Goal: Transaction & Acquisition: Purchase product/service

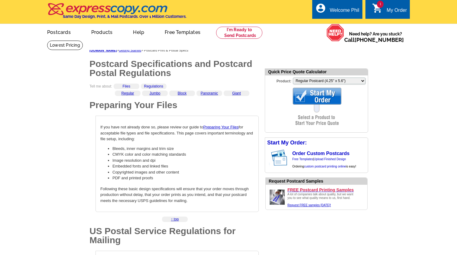
select select "1"
click at [235, 33] on link at bounding box center [239, 33] width 46 height 12
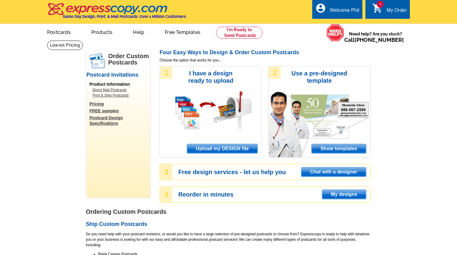
click at [221, 149] on span "Upload my DESIGN file" at bounding box center [222, 148] width 70 height 9
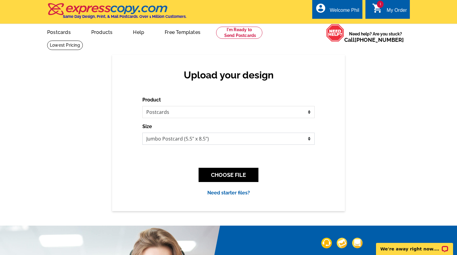
select select "1"
click at [241, 165] on div "CHOOSE FILE" at bounding box center [228, 175] width 172 height 24
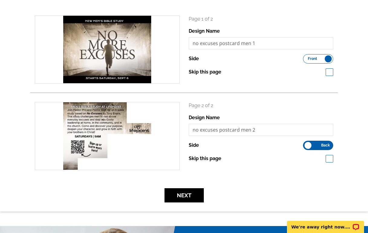
scroll to position [85, 0]
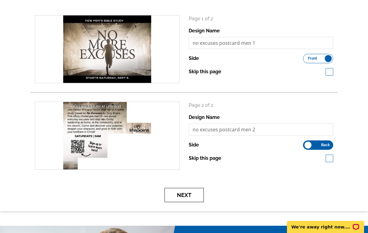
click at [188, 194] on button "Next" at bounding box center [184, 195] width 39 height 14
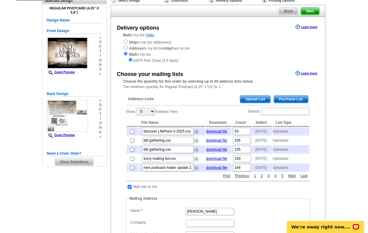
scroll to position [52, 0]
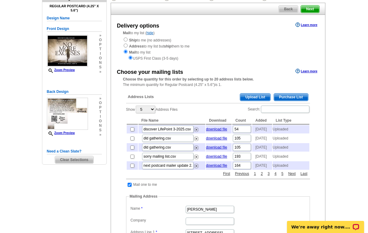
click at [258, 94] on span "Upload List" at bounding box center [255, 96] width 30 height 7
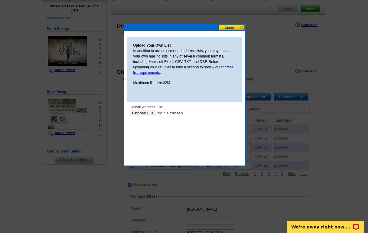
scroll to position [0, 0]
click at [142, 111] on input "file" at bounding box center [167, 113] width 77 height 6
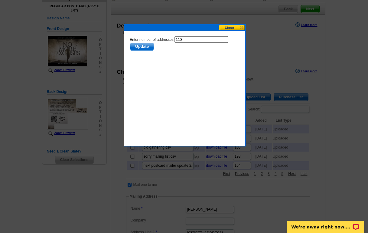
click at [140, 46] on span "Update" at bounding box center [142, 46] width 24 height 7
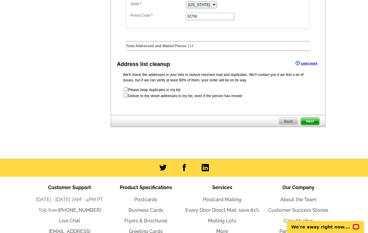
scroll to position [317, 0]
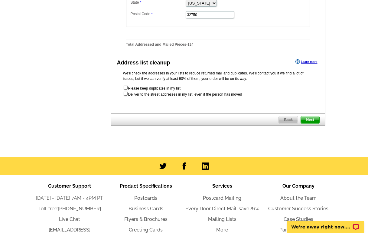
click at [312, 123] on span "Next" at bounding box center [310, 119] width 18 height 7
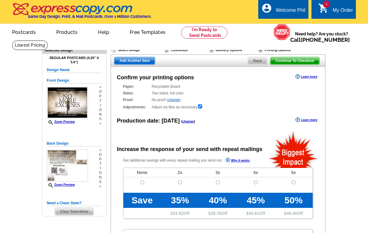
radio input "false"
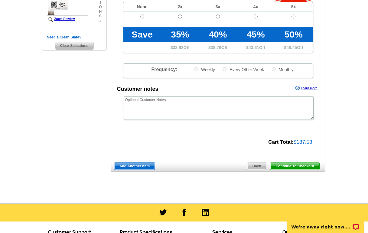
scroll to position [169, 0]
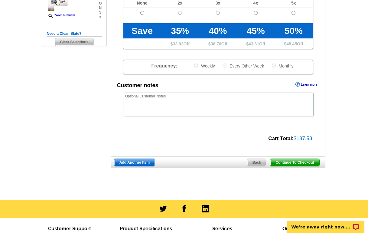
click at [299, 161] on span "Continue To Checkout" at bounding box center [294, 162] width 49 height 7
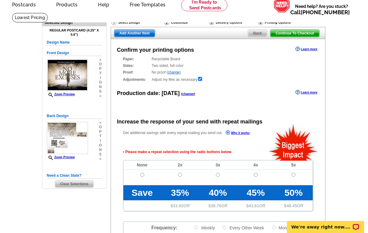
scroll to position [41, 0]
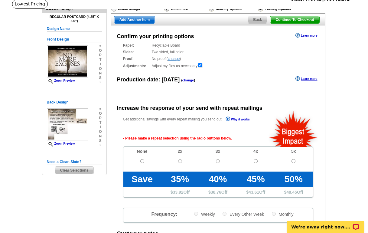
click at [142, 160] on input "radio" at bounding box center [142, 161] width 4 height 4
radio input "true"
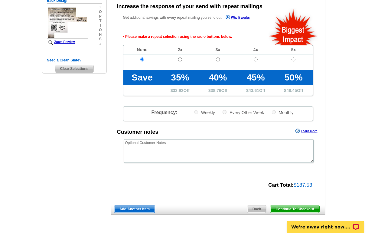
scroll to position [150, 0]
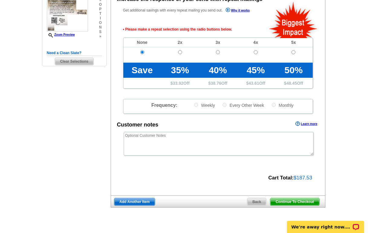
click at [298, 201] on span "Continue To Checkout" at bounding box center [294, 201] width 49 height 7
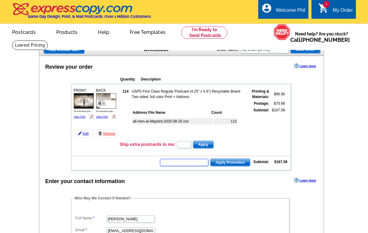
click at [193, 164] on input "S" at bounding box center [184, 162] width 48 height 7
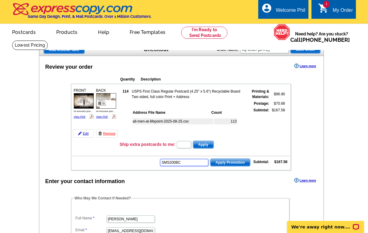
type input "SMS200BC"
click at [234, 162] on span "Apply Promotion" at bounding box center [231, 162] width 40 height 7
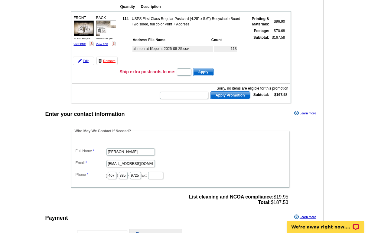
scroll to position [75, 0]
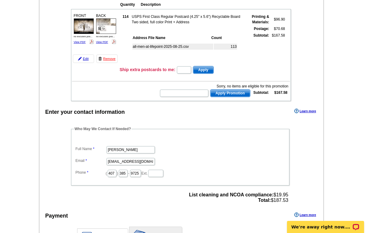
click at [232, 94] on span "Apply Promotion" at bounding box center [231, 93] width 40 height 7
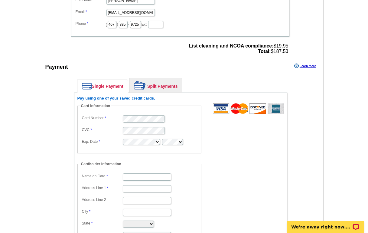
scroll to position [227, 0]
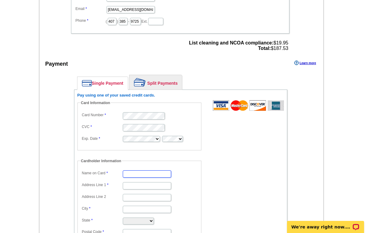
type input "[PERSON_NAME]"
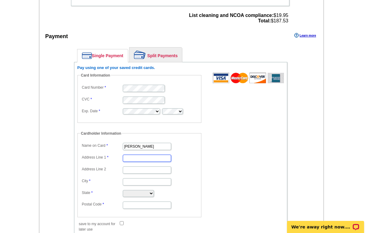
scroll to position [255, 0]
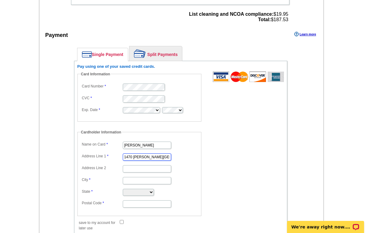
type input "1470 [PERSON_NAME][GEOGRAPHIC_DATA]"
type input "longwood"
select select "FL"
type input "32750"
click at [197, 176] on dd "longwood" at bounding box center [139, 179] width 118 height 9
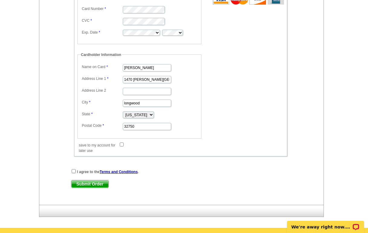
scroll to position [333, 0]
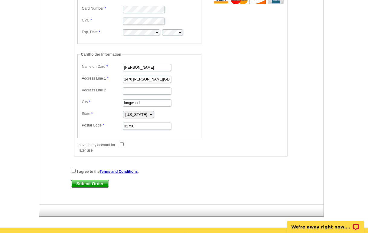
click at [123, 143] on input "save to my account for later use" at bounding box center [122, 144] width 4 height 4
checkbox input "true"
click at [74, 169] on input "checkbox" at bounding box center [74, 171] width 4 height 4
checkbox input "true"
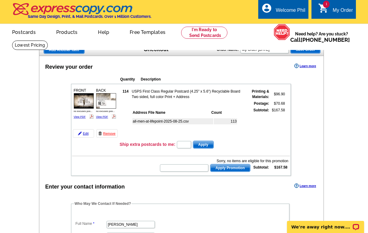
scroll to position [0, 0]
click at [83, 117] on link "View PDF" at bounding box center [80, 116] width 12 height 3
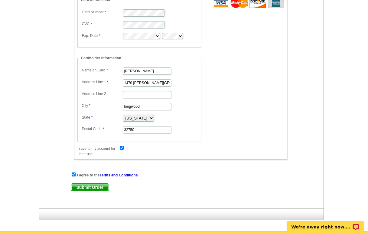
scroll to position [330, 0]
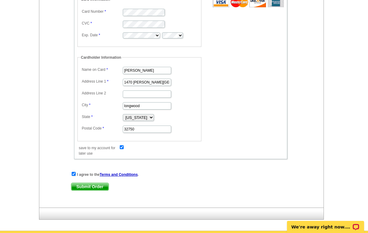
click at [101, 184] on span "Submit Order" at bounding box center [89, 186] width 37 height 7
